Goal: Find contact information: Find contact information

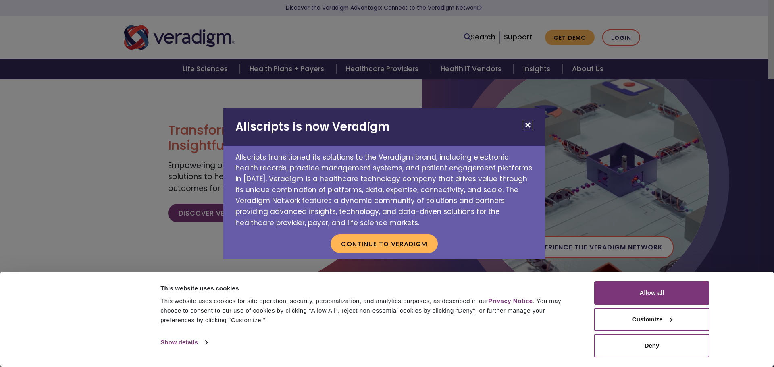
click at [528, 126] on button "Close" at bounding box center [528, 125] width 10 height 10
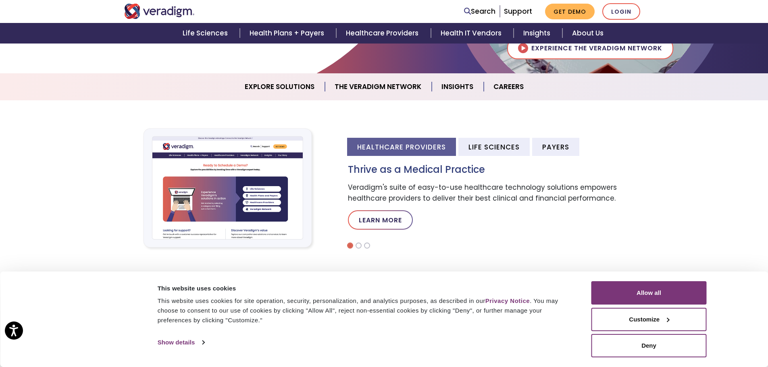
scroll to position [202, 0]
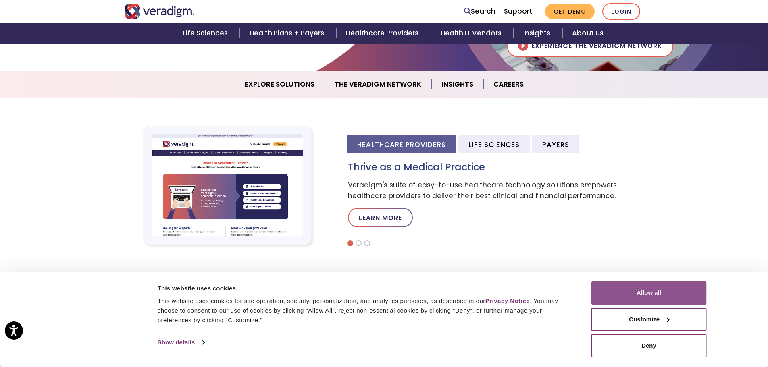
click at [665, 298] on button "Allow all" at bounding box center [648, 292] width 115 height 23
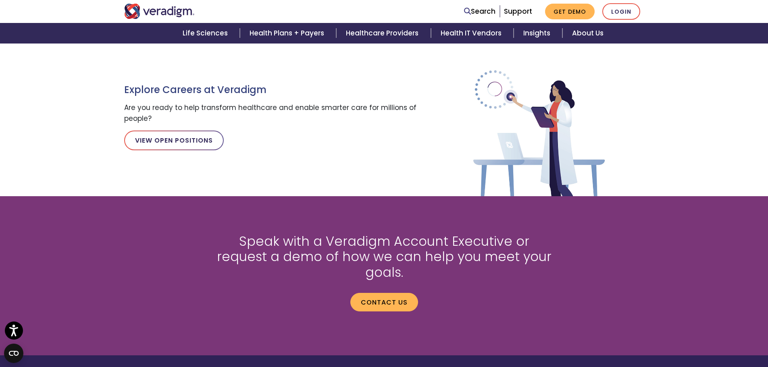
scroll to position [1073, 0]
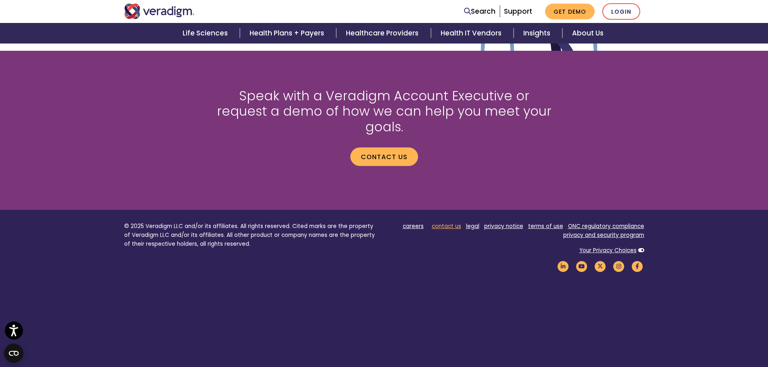
click at [454, 223] on link "contact us" at bounding box center [446, 227] width 29 height 8
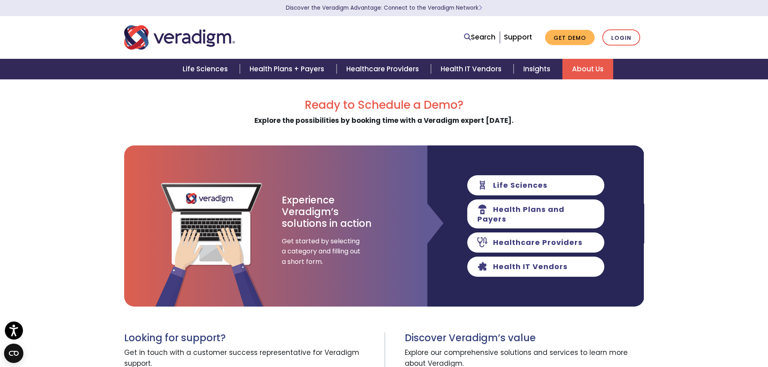
click at [577, 67] on link "About Us" at bounding box center [587, 69] width 51 height 21
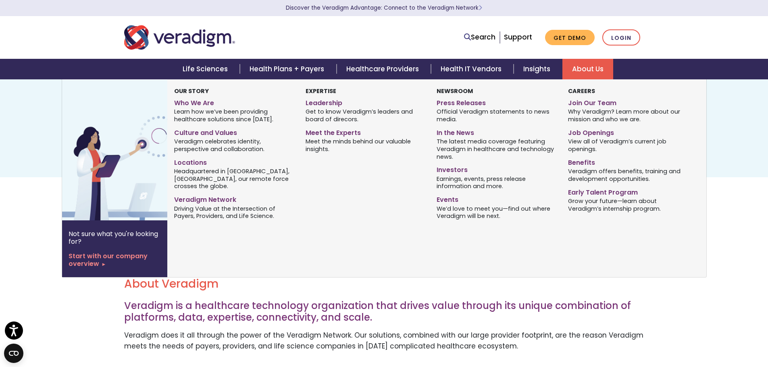
click at [602, 71] on link "About Us" at bounding box center [587, 69] width 51 height 21
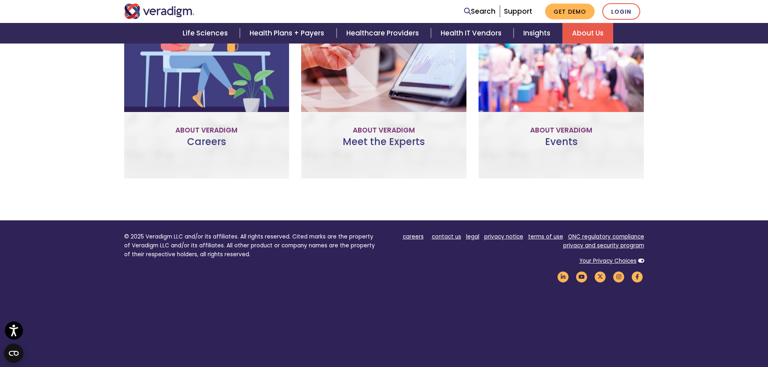
scroll to position [605, 0]
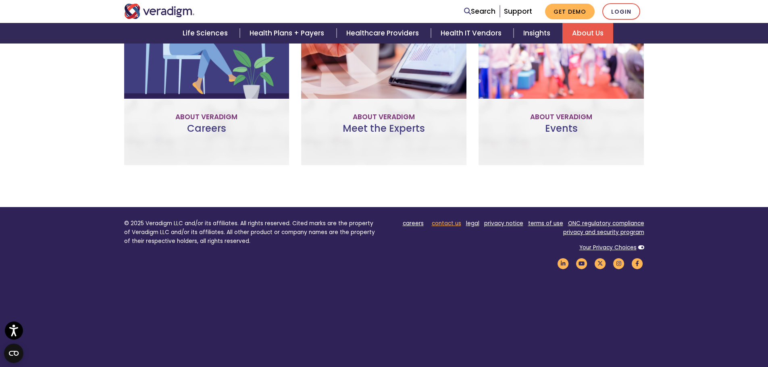
click at [456, 227] on link "contact us" at bounding box center [446, 224] width 29 height 8
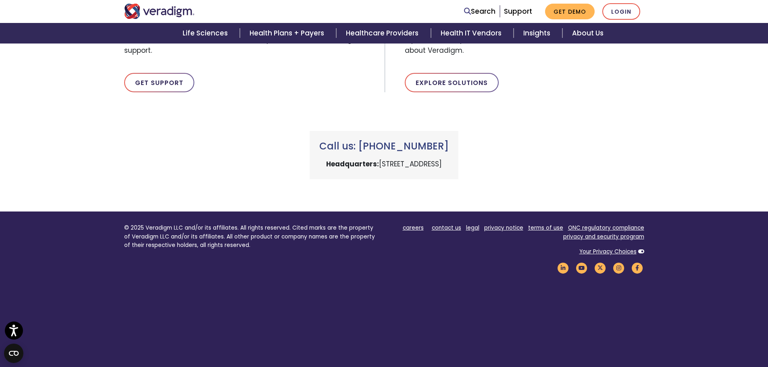
scroll to position [330, 0]
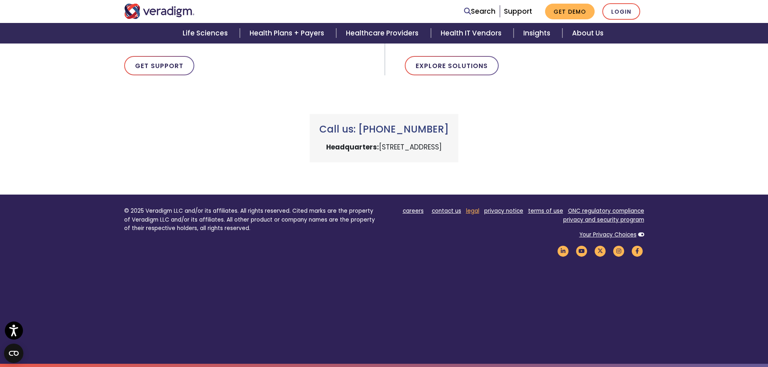
click at [471, 210] on link "legal" at bounding box center [472, 211] width 13 height 8
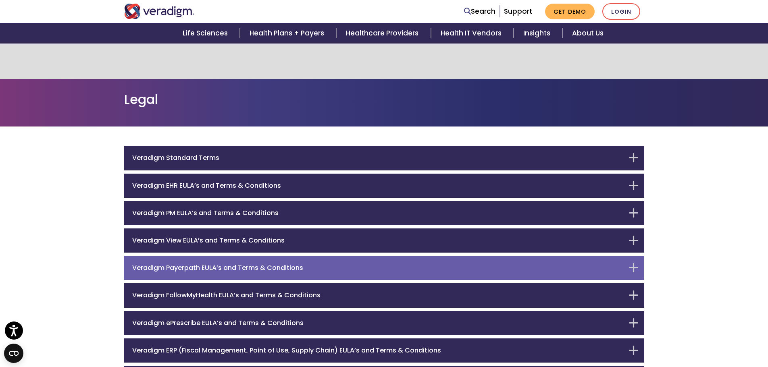
scroll to position [235, 0]
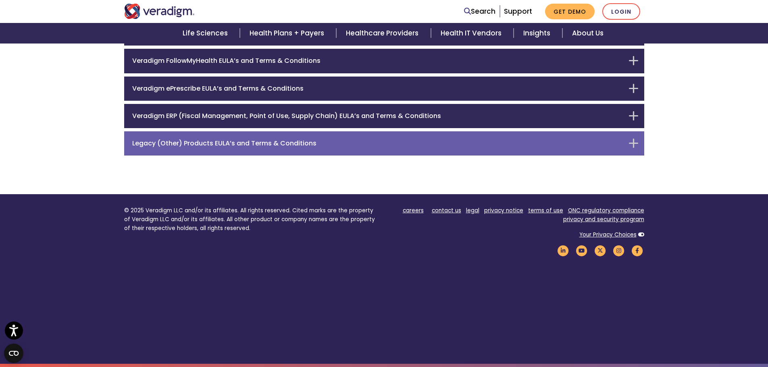
click at [357, 135] on div "Legacy (Other) Products EULA’s and Terms & Conditions" at bounding box center [384, 143] width 520 height 24
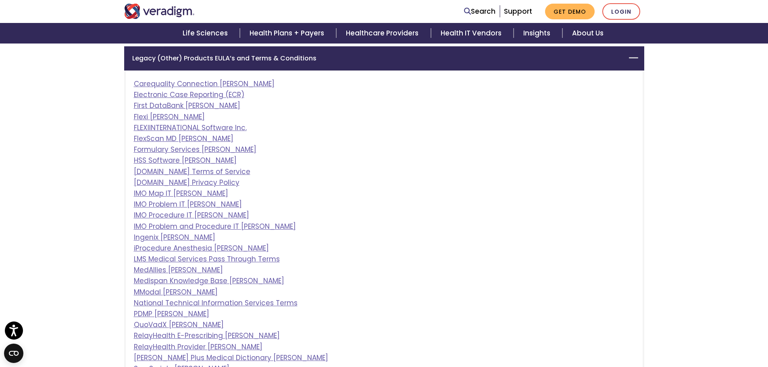
scroll to position [320, 0]
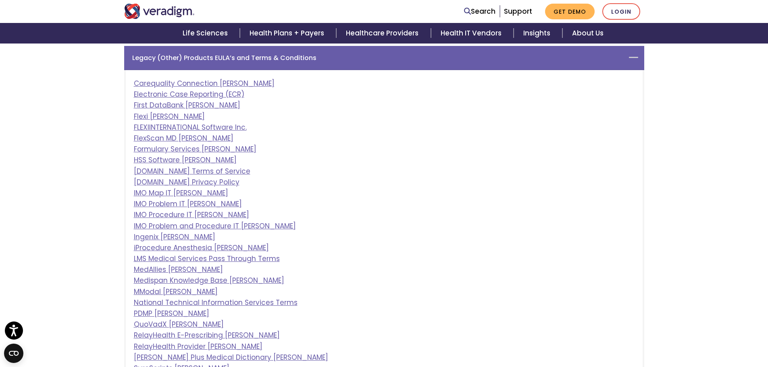
click at [355, 64] on div "Legacy (Other) Products EULA’s and Terms & Conditions" at bounding box center [384, 58] width 520 height 24
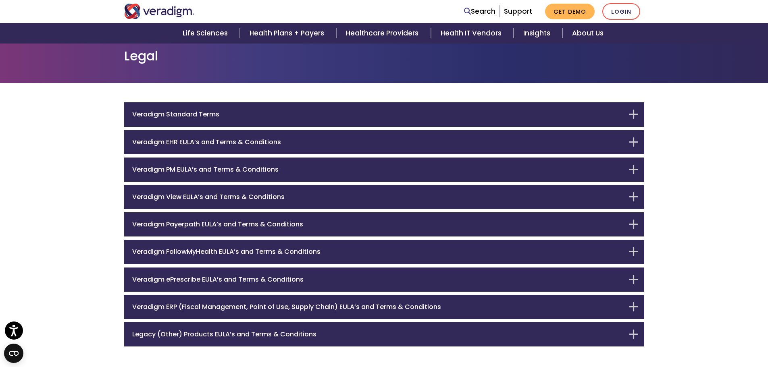
scroll to position [0, 0]
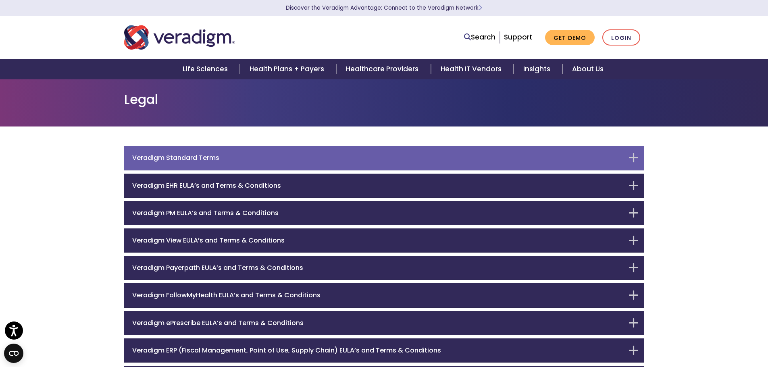
click at [270, 158] on h6 "Veradigm Standard Terms" at bounding box center [378, 158] width 492 height 8
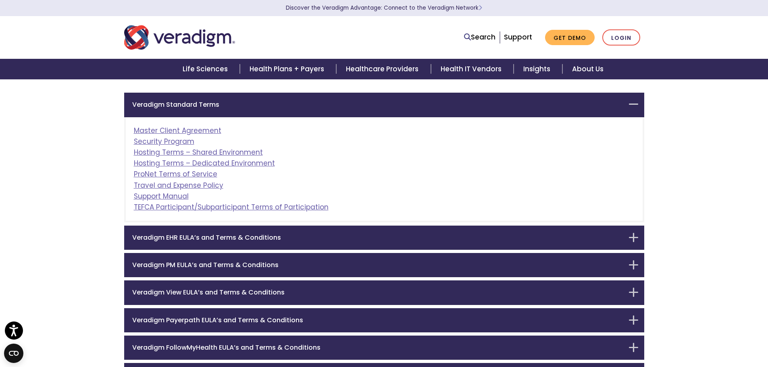
scroll to position [64, 0]
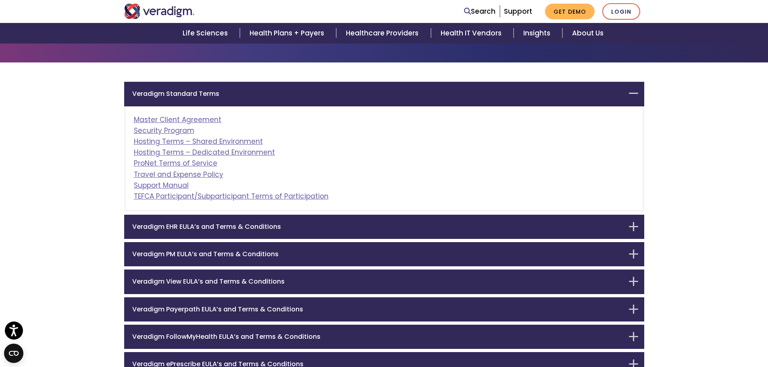
click at [271, 106] on div "Master Client Agreement Security Program Hosting Terms – Shared Environment Hos…" at bounding box center [384, 159] width 520 height 106
